Goal: Task Accomplishment & Management: Manage account settings

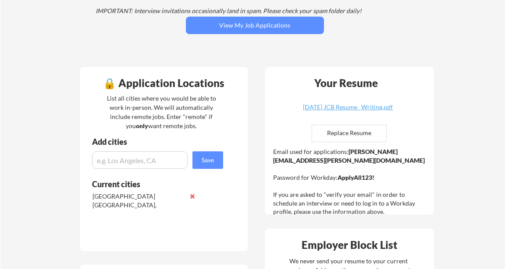
scroll to position [154, 0]
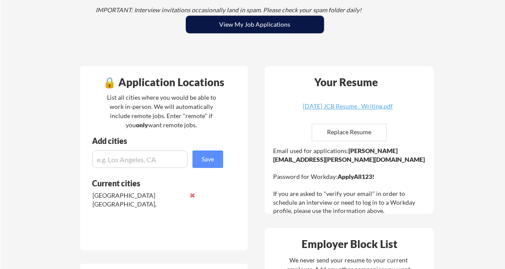
click at [264, 25] on button "View My Job Applications" at bounding box center [255, 25] width 138 height 18
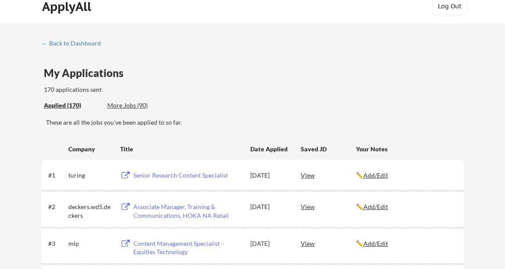
scroll to position [7, 0]
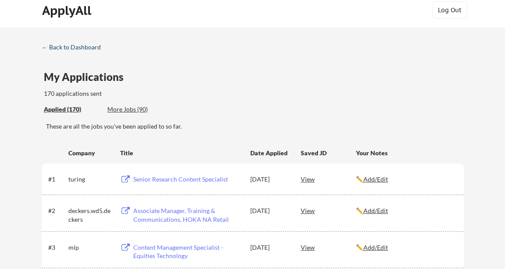
click at [74, 47] on div "← Back to Dashboard" at bounding box center [75, 47] width 66 height 6
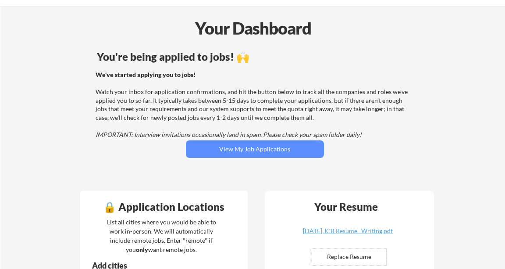
scroll to position [35, 0]
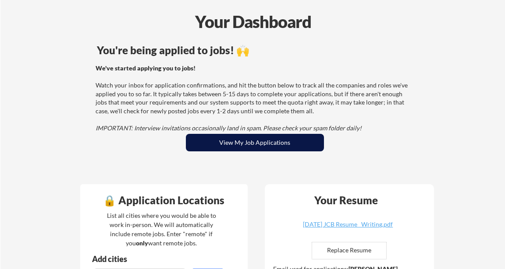
click at [255, 143] on button "View My Job Applications" at bounding box center [255, 143] width 138 height 18
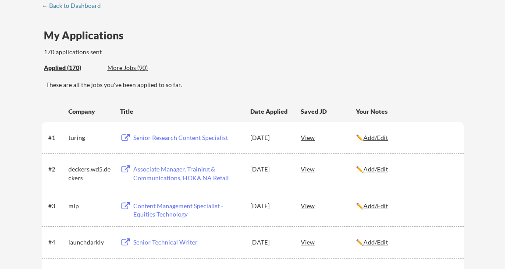
scroll to position [50, 0]
click at [191, 136] on div "Senior Research Content Specialist" at bounding box center [187, 137] width 109 height 9
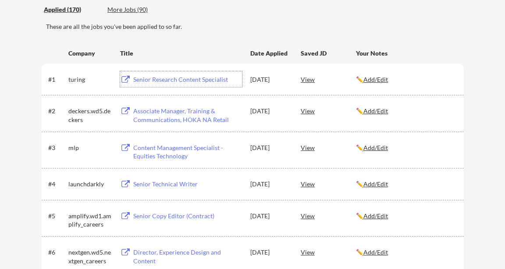
scroll to position [108, 0]
click at [170, 112] on div "Associate Manager, Training & Communications, HOKA NA Retail" at bounding box center [187, 114] width 109 height 17
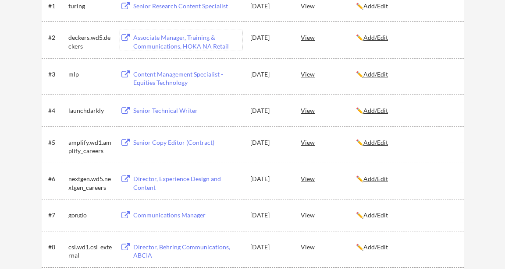
scroll to position [181, 0]
click at [171, 79] on div "Content Management Specialist - Equities Technology" at bounding box center [187, 78] width 109 height 17
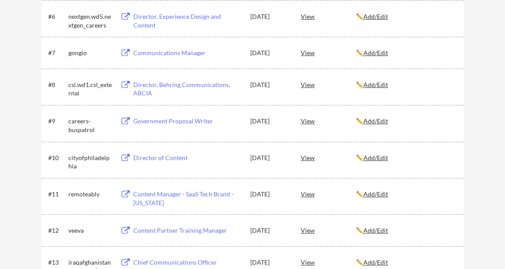
scroll to position [345, 0]
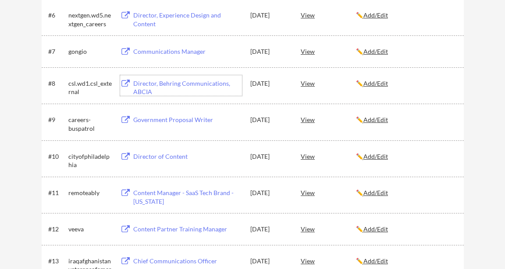
click at [175, 83] on div "Director, Behring Communications, ABCIA" at bounding box center [187, 87] width 109 height 17
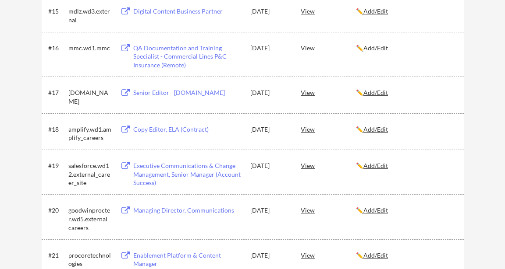
scroll to position [687, 0]
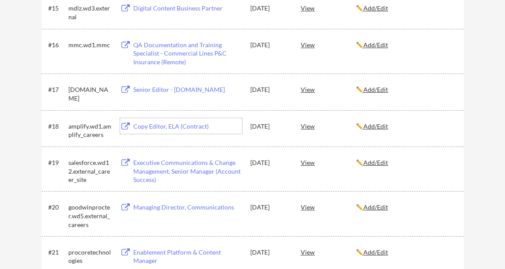
click at [162, 127] on div "Copy Editor, ELA (Contract)" at bounding box center [187, 126] width 109 height 9
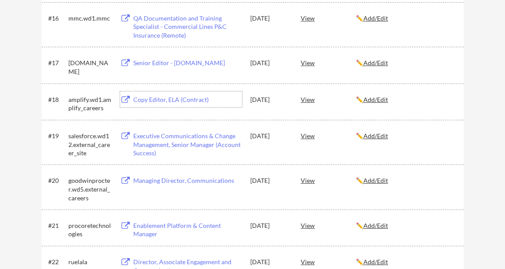
scroll to position [722, 0]
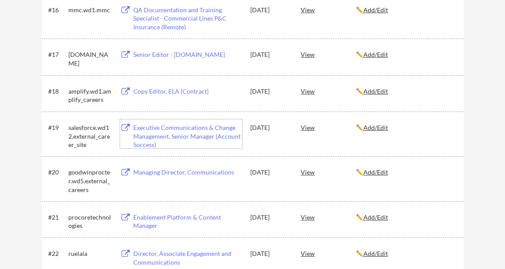
click at [176, 127] on div "Executive Communications & Change Management, Senior Manager (Account Success)" at bounding box center [187, 137] width 109 height 26
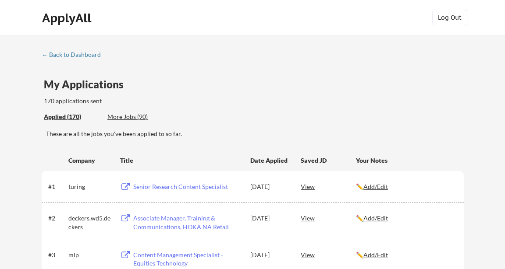
scroll to position [0, 0]
click at [87, 53] on div "← Back to Dashboard" at bounding box center [75, 55] width 66 height 6
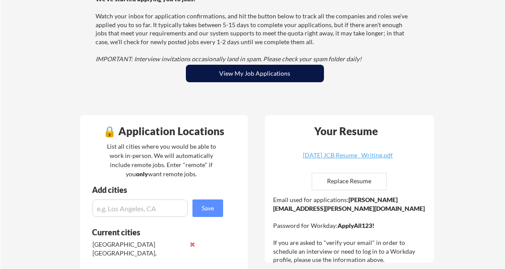
scroll to position [106, 0]
